Goal: Task Accomplishment & Management: Manage account settings

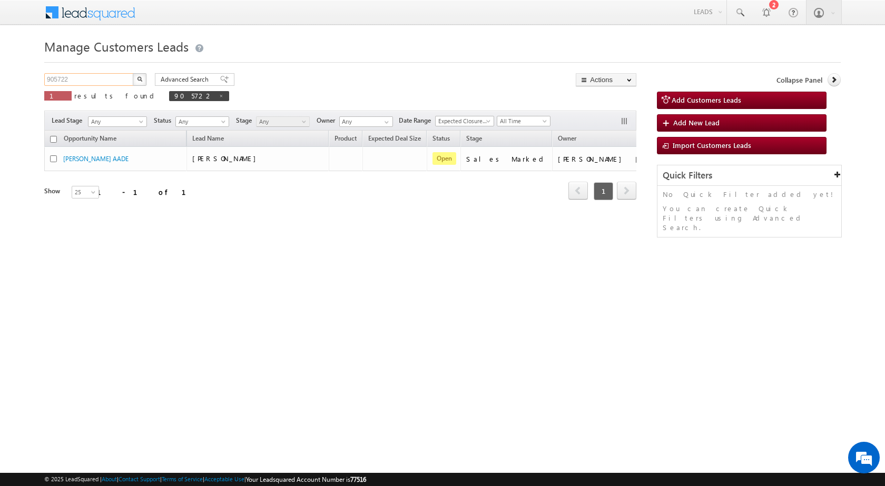
click at [54, 75] on input "905722" at bounding box center [89, 79] width 90 height 13
paste input "56860"
type input "956860"
click at [133, 73] on button "button" at bounding box center [140, 79] width 14 height 13
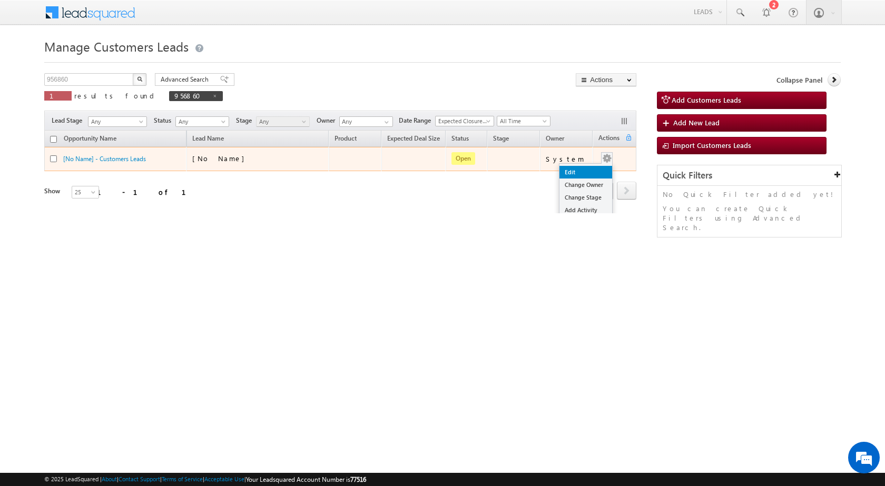
click at [591, 171] on link "Edit" at bounding box center [586, 172] width 53 height 13
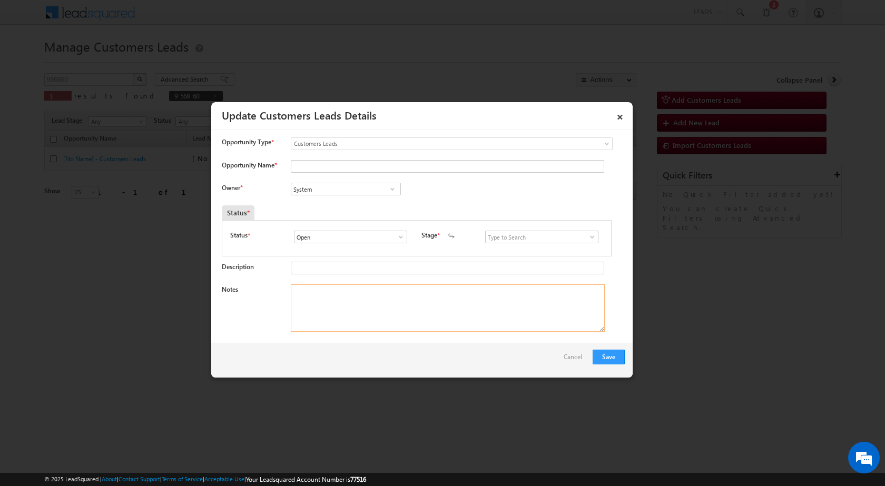
click at [421, 316] on textarea "Notes" at bounding box center [448, 308] width 314 height 47
paste textarea "956860 / [PERSON_NAME] / 7880098439 / CONSTRUCTION / OWNER - HIMSELF / 464001 T…"
drag, startPoint x: 318, startPoint y: 290, endPoint x: 374, endPoint y: 283, distance: 56.3
type textarea "956860 / [PERSON_NAME] / 7880098439 / CONSTRUCTION / OWNER - HIMSELF / 464001 T…"
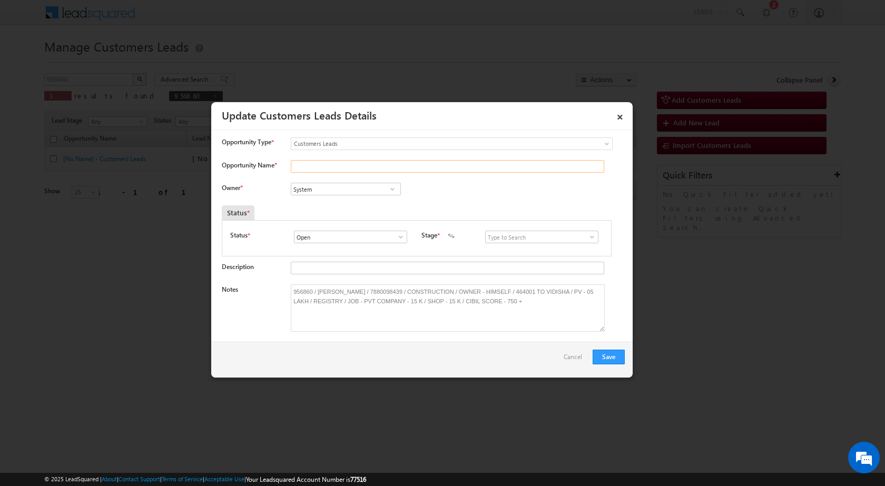
click at [352, 163] on input "Opportunity Name *" at bounding box center [448, 166] width 314 height 13
paste input "[PERSON_NAME]"
type input "[PERSON_NAME]"
click at [589, 238] on span at bounding box center [592, 237] width 11 height 8
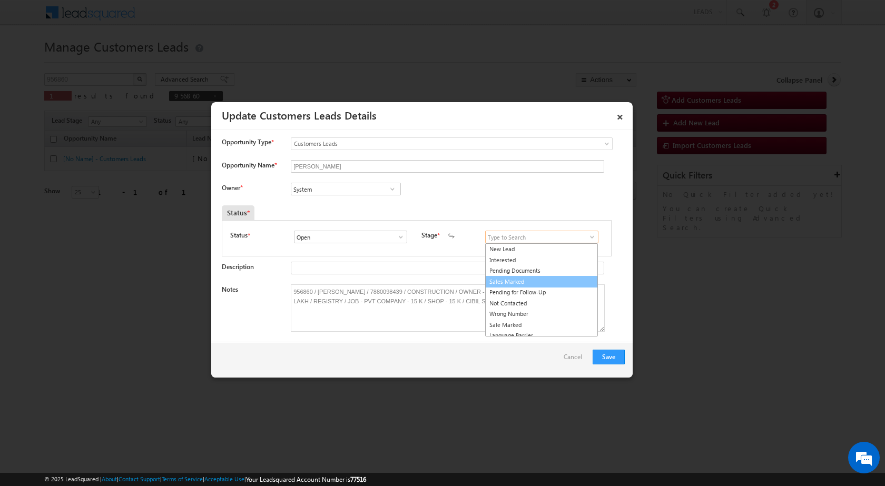
click at [552, 281] on link "Sales Marked" at bounding box center [541, 282] width 113 height 12
type input "Sales Marked"
click at [359, 189] on input "System" at bounding box center [346, 189] width 110 height 13
paste input "[PERSON_NAME][EMAIL_ADDRESS][DOMAIN_NAME]"
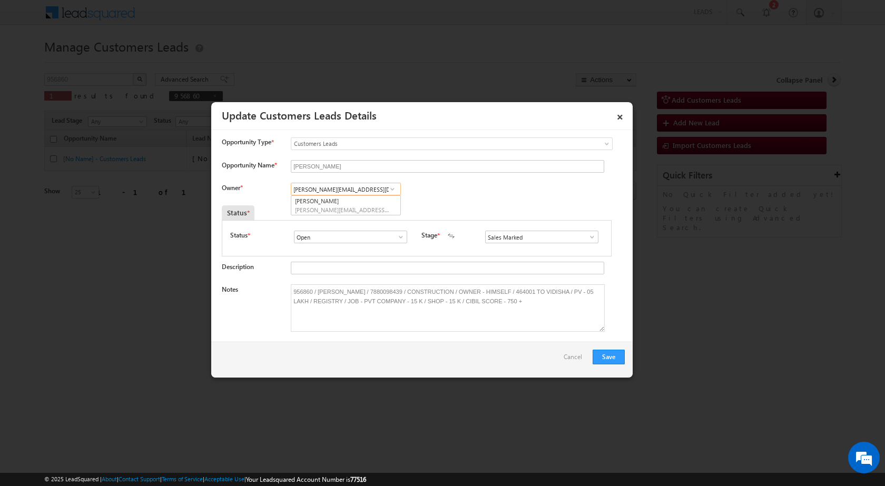
click at [344, 209] on span "[PERSON_NAME][EMAIL_ADDRESS][DOMAIN_NAME]" at bounding box center [342, 210] width 95 height 8
type input "[PERSON_NAME]"
click at [612, 357] on button "Save" at bounding box center [609, 357] width 32 height 15
